Goal: Task Accomplishment & Management: Use online tool/utility

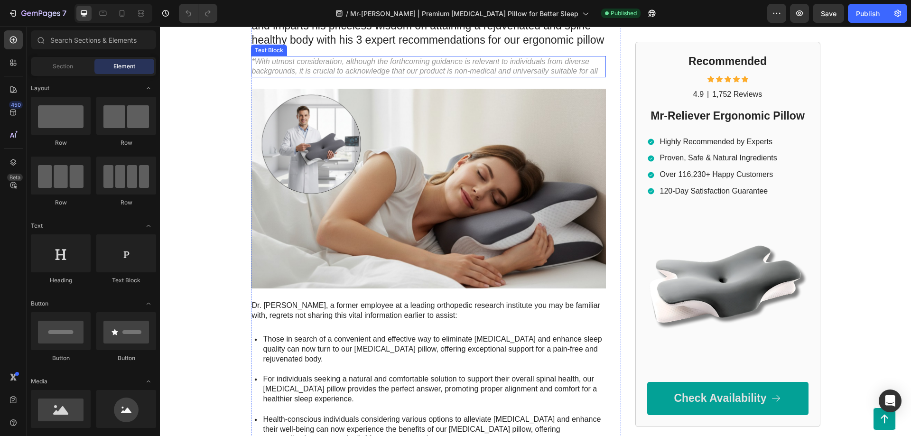
scroll to position [194, 0]
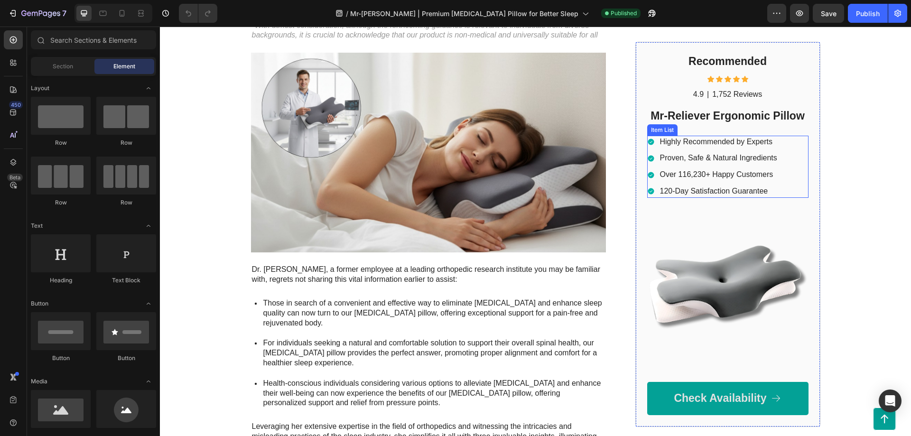
click at [722, 193] on p "120-Day Satisfaction Guarantee" at bounding box center [718, 191] width 117 height 10
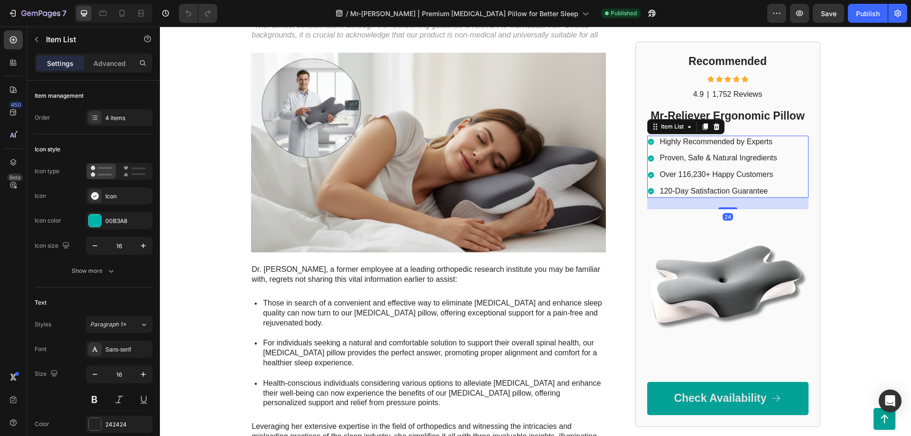
click at [677, 192] on p "120-Day Satisfaction Guarantee" at bounding box center [718, 191] width 117 height 10
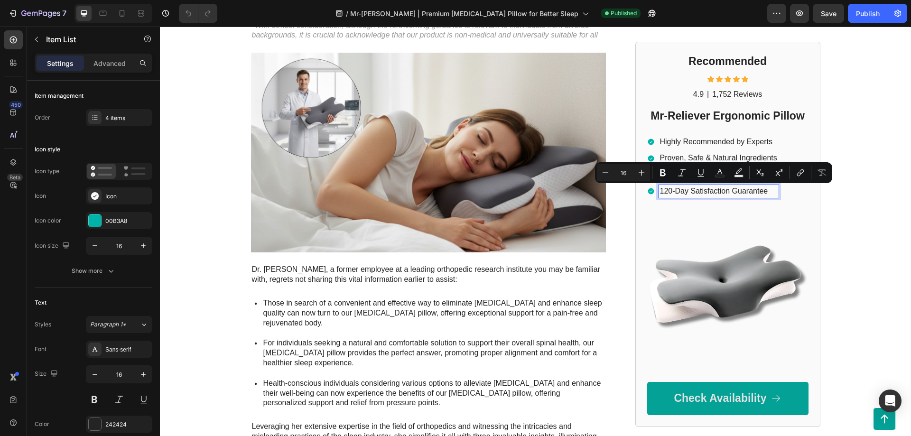
click at [674, 193] on p "120-Day Satisfaction Guarantee" at bounding box center [718, 191] width 117 height 10
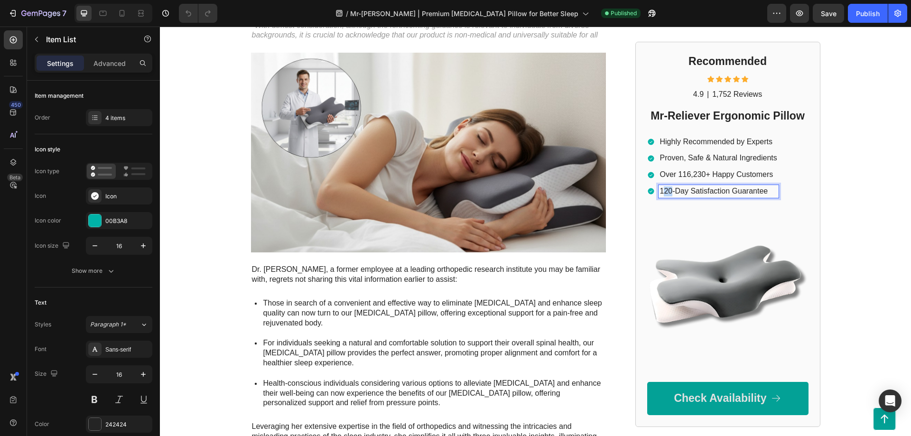
drag, startPoint x: 670, startPoint y: 192, endPoint x: 662, endPoint y: 193, distance: 8.6
click at [662, 193] on p "120-Day Satisfaction Guarantee" at bounding box center [718, 191] width 117 height 10
click at [696, 192] on p "30-Day Satisfaction Guarantee" at bounding box center [718, 191] width 117 height 10
drag, startPoint x: 690, startPoint y: 192, endPoint x: 697, endPoint y: 192, distance: 6.6
click at [697, 192] on p "30-Day Satisfaction Guarantee" at bounding box center [718, 191] width 117 height 10
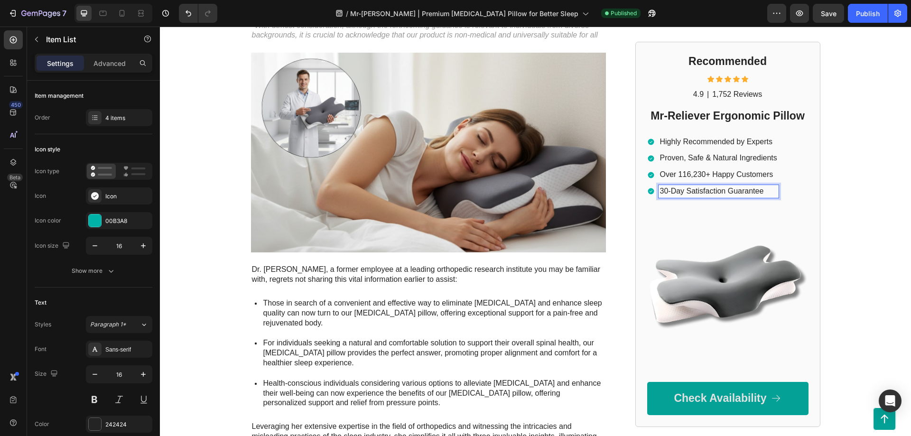
click at [688, 192] on p "30-Day Satisfaction Guarantee" at bounding box center [718, 191] width 117 height 10
drag, startPoint x: 688, startPoint y: 192, endPoint x: 725, endPoint y: 192, distance: 37.0
click at [725, 192] on p "30-Day Satisfaction Guarantee" at bounding box center [718, 191] width 117 height 10
click at [827, 212] on div "Former SleepWell Solutions engineer reveals the untold story behind the revolut…" at bounding box center [536, 245] width 588 height 669
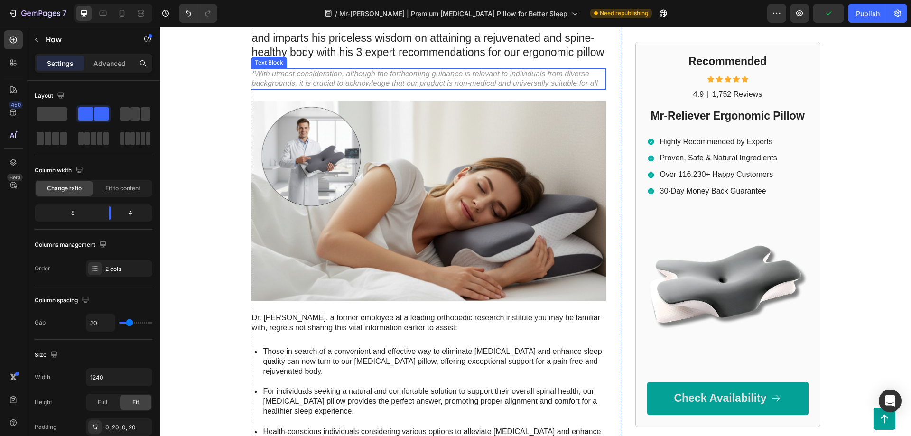
scroll to position [0, 0]
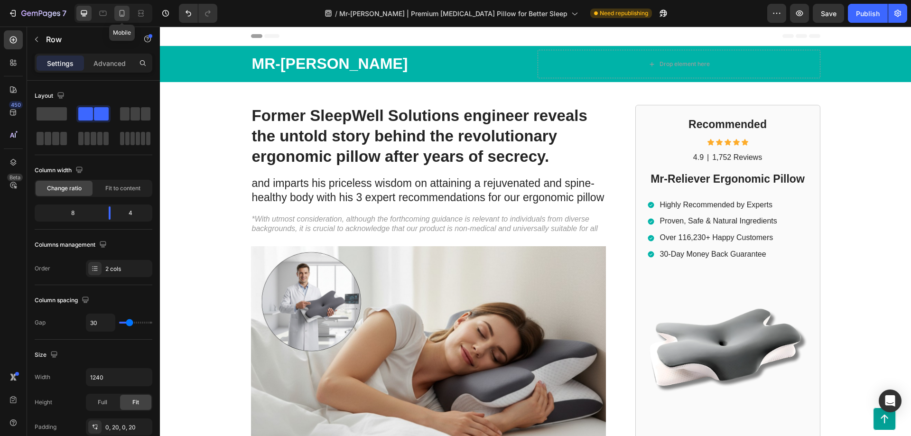
click at [121, 13] on icon at bounding box center [121, 13] width 9 height 9
type input "0"
type input "100%"
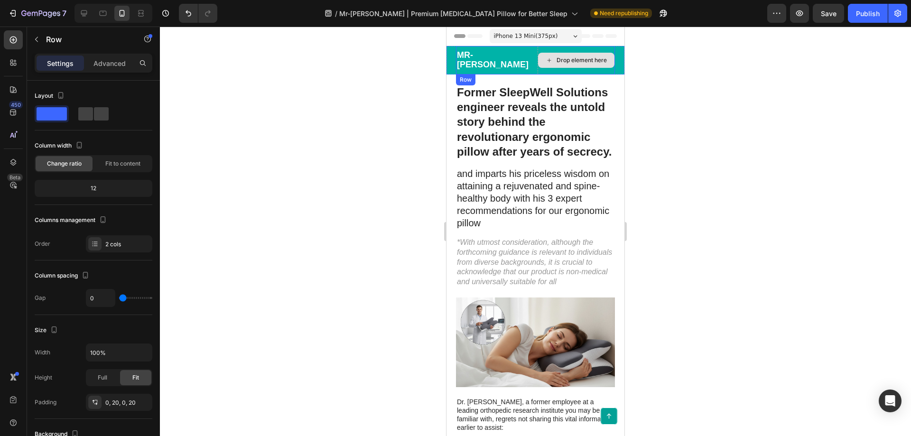
click at [559, 50] on div "Drop element here" at bounding box center [577, 60] width 78 height 28
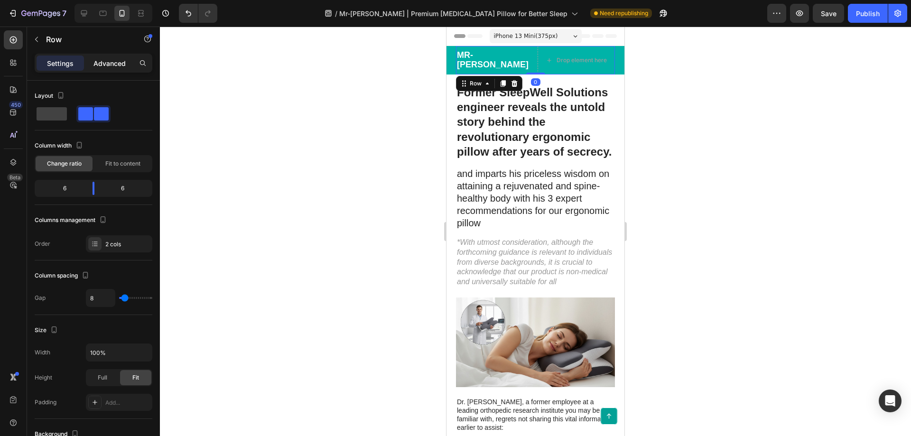
click at [107, 57] on div "Advanced" at bounding box center [109, 63] width 47 height 15
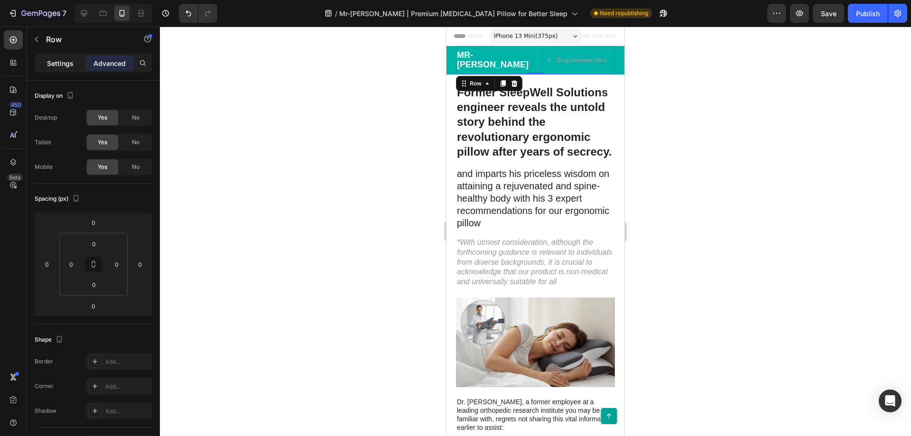
click at [66, 64] on p "Settings" at bounding box center [60, 63] width 27 height 10
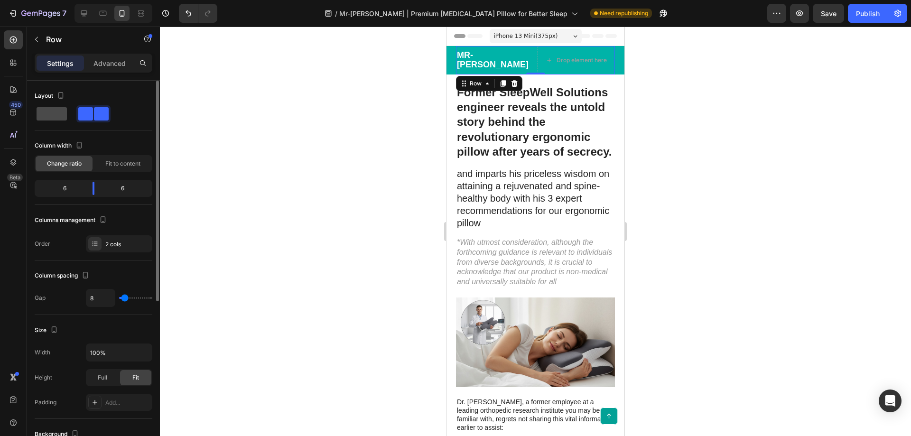
click at [60, 111] on span at bounding box center [52, 113] width 30 height 13
type input "0"
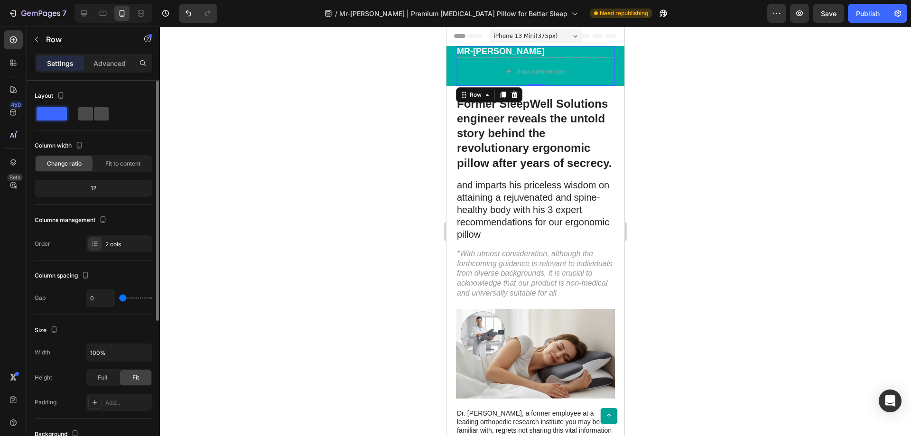
click at [101, 115] on span at bounding box center [101, 113] width 15 height 13
type input "8"
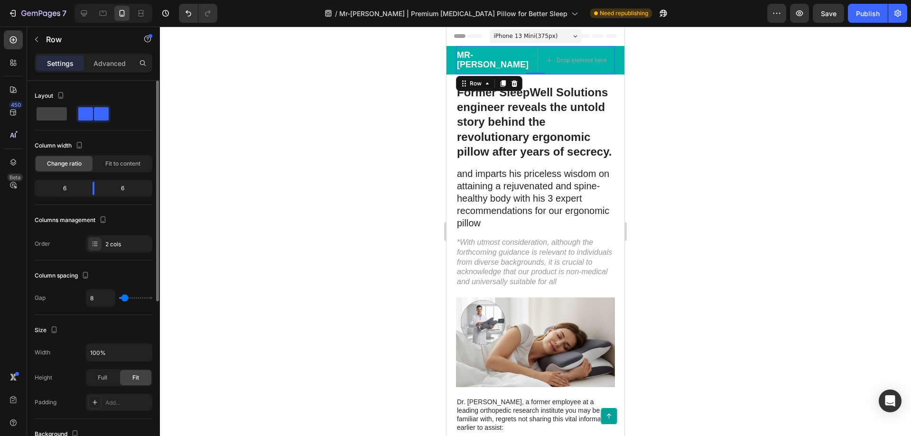
type input "12"
type input "14"
type input "16"
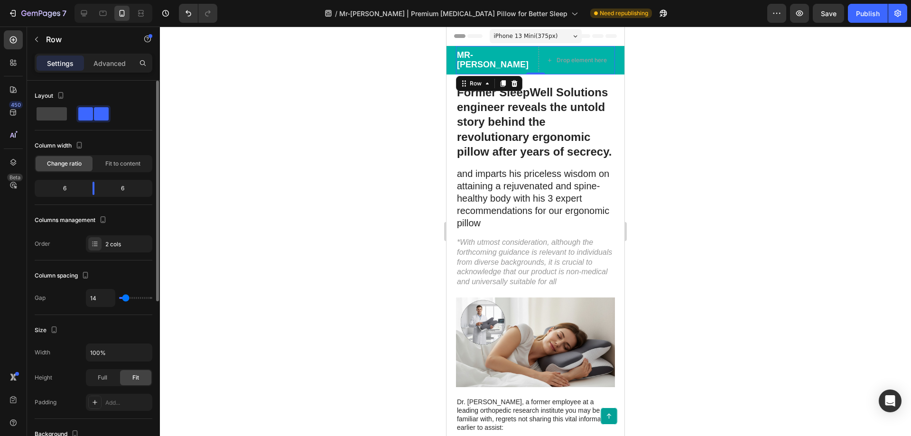
type input "16"
type input "18"
type input "21"
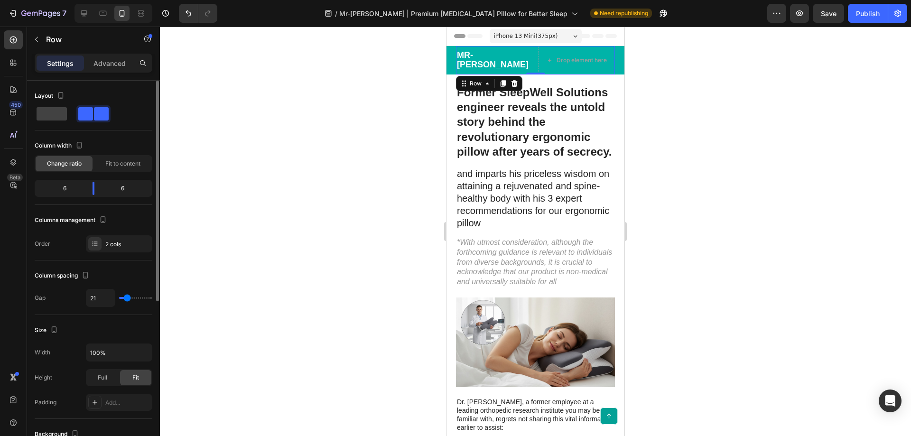
type input "23"
type input "25"
type input "28"
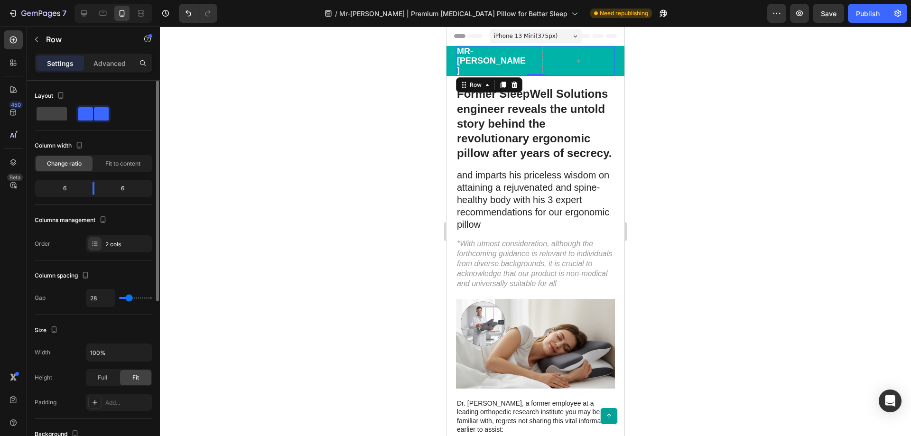
type input "28"
click at [129, 299] on input "range" at bounding box center [135, 298] width 33 height 2
click at [100, 298] on input "28" at bounding box center [100, 297] width 28 height 17
type input "8"
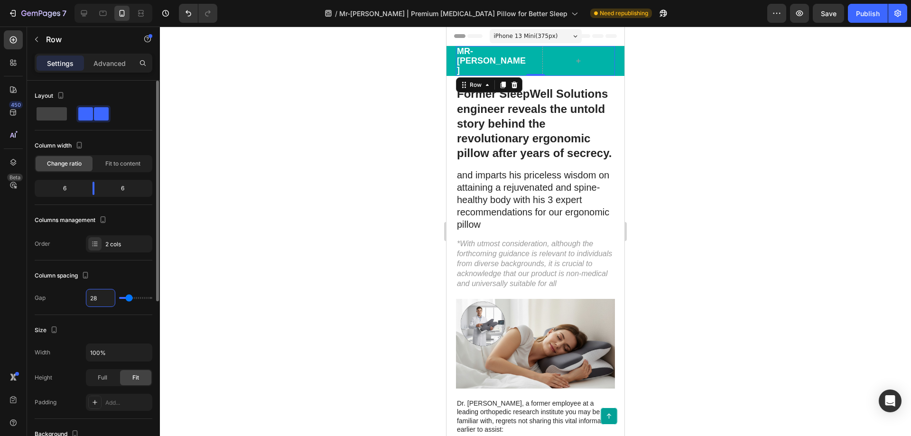
type input "8"
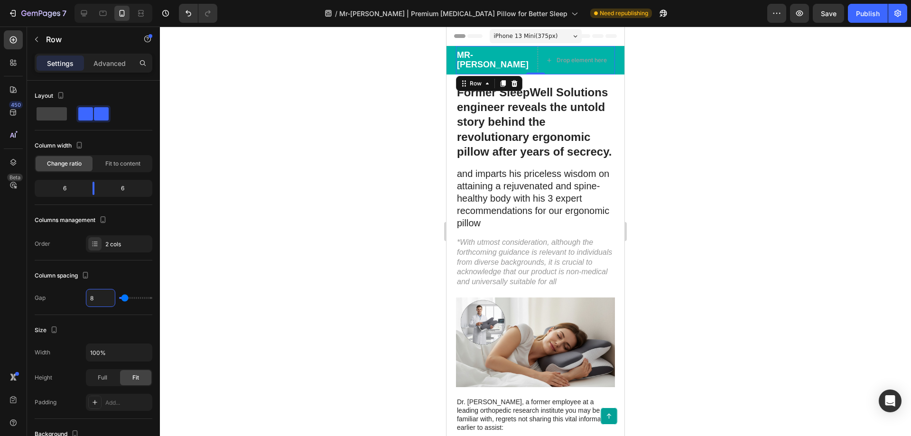
type input "8"
click at [279, 249] on div at bounding box center [535, 231] width 751 height 409
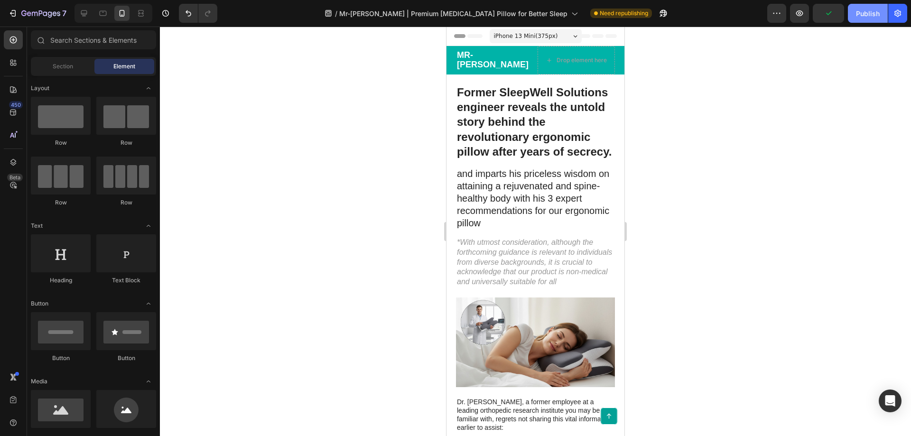
click at [866, 16] on div "Publish" at bounding box center [868, 14] width 24 height 10
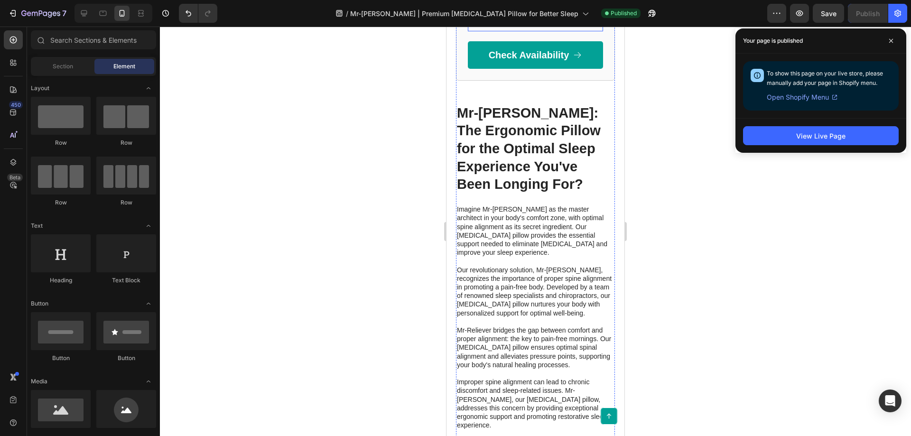
scroll to position [2226, 0]
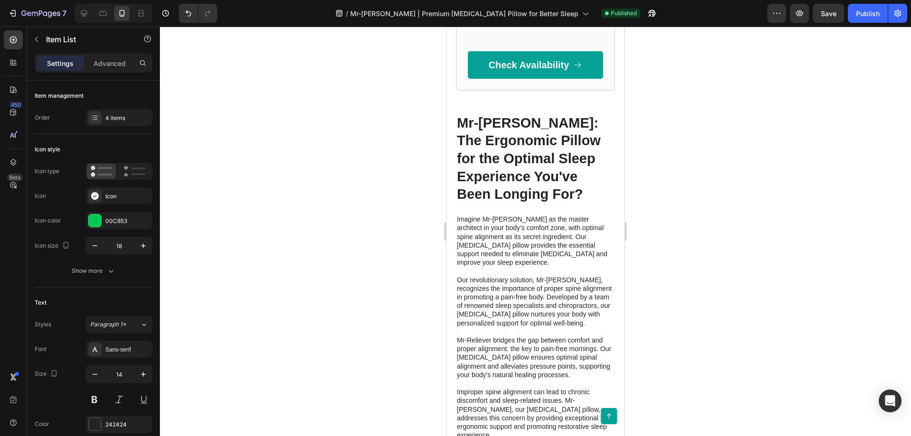
drag, startPoint x: 538, startPoint y: 149, endPoint x: 506, endPoint y: 151, distance: 31.8
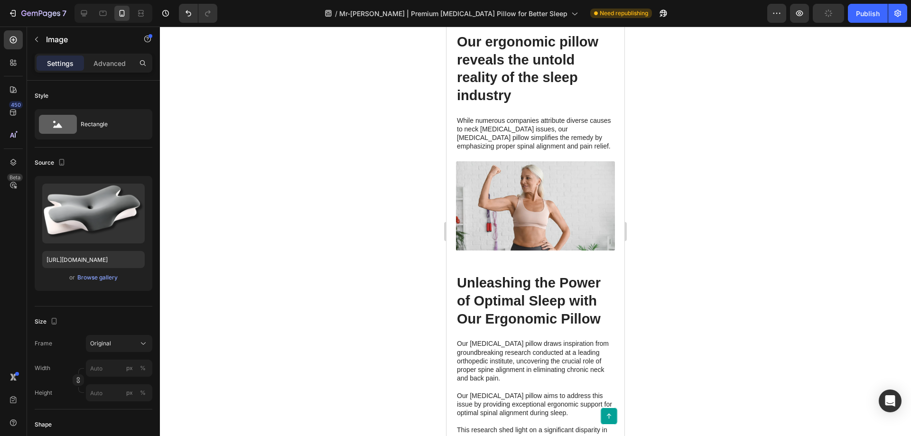
scroll to position [1220, 0]
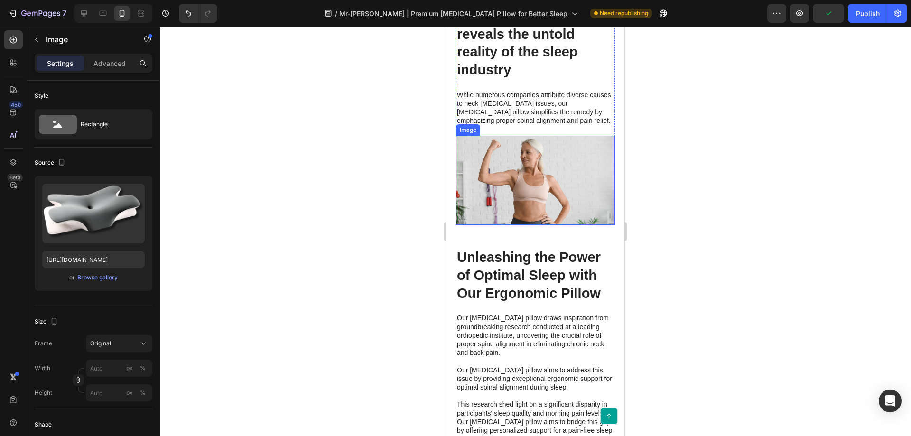
click at [544, 134] on div "Our ergonomic pillow reveals the untold reality of the sleep industry Heading W…" at bounding box center [535, 116] width 159 height 218
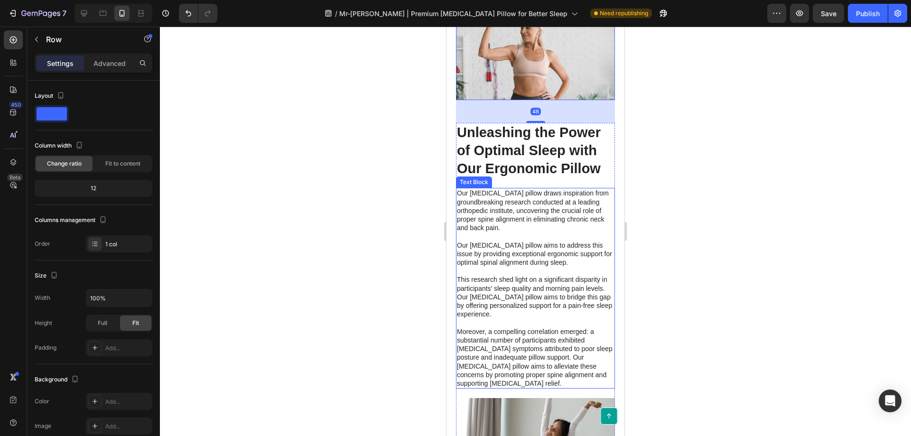
click at [672, 229] on div at bounding box center [535, 231] width 751 height 409
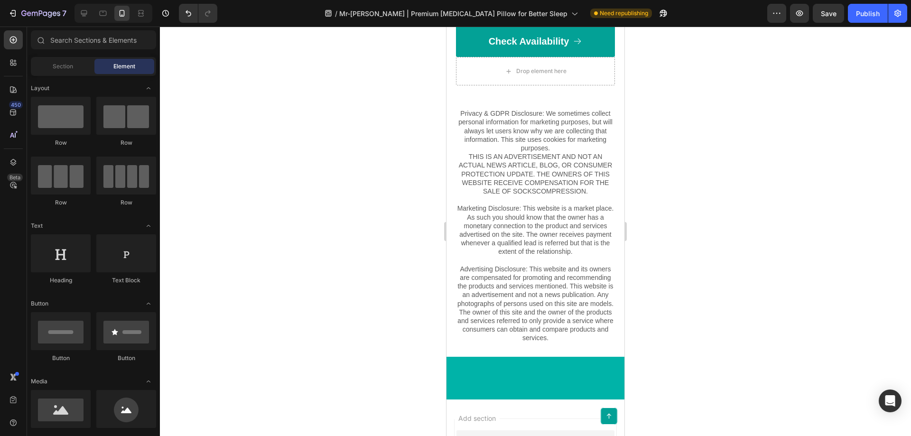
scroll to position [4162, 0]
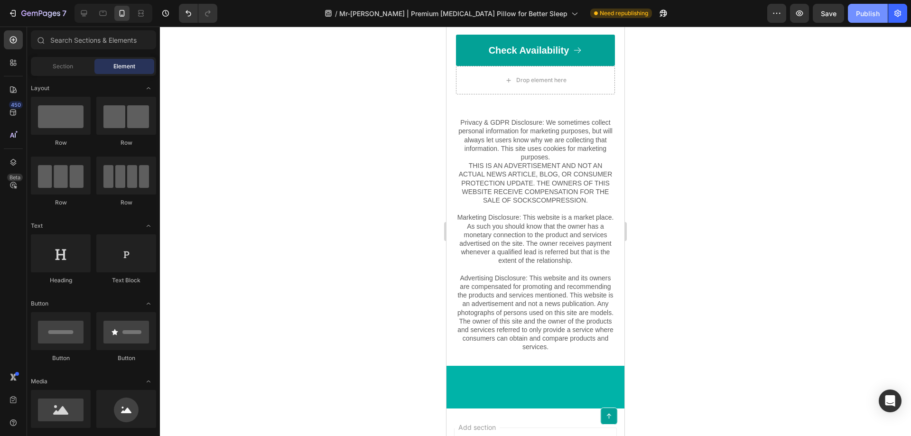
click at [867, 17] on div "Publish" at bounding box center [868, 14] width 24 height 10
